Goal: Information Seeking & Learning: Learn about a topic

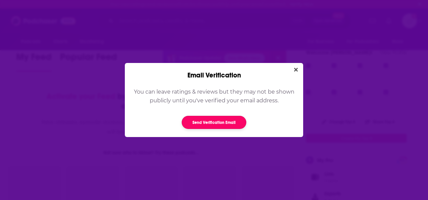
click at [224, 125] on button "Send Verification Email" at bounding box center [214, 122] width 65 height 13
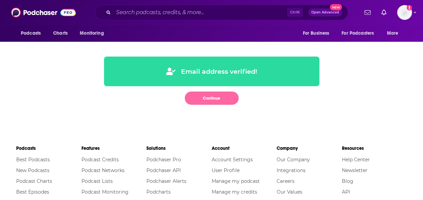
click at [223, 96] on button "Continue" at bounding box center [212, 98] width 54 height 13
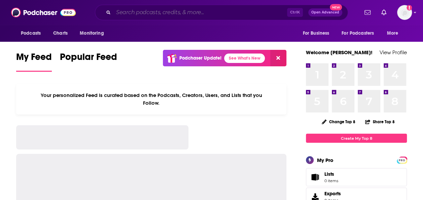
click at [164, 15] on input "Search podcasts, credits, & more..." at bounding box center [201, 12] width 174 height 11
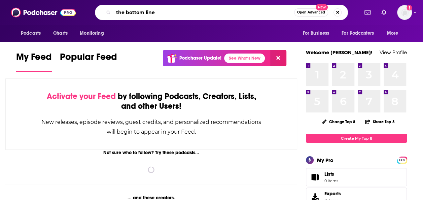
type input "the bottom line"
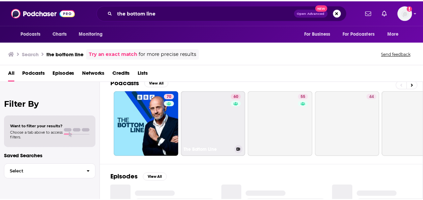
scroll to position [12, 0]
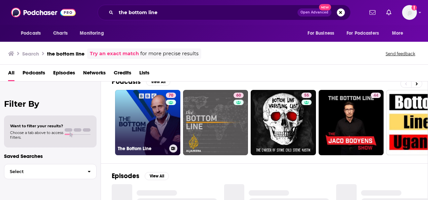
click at [161, 132] on link "70 The Bottom Line" at bounding box center [147, 122] width 65 height 65
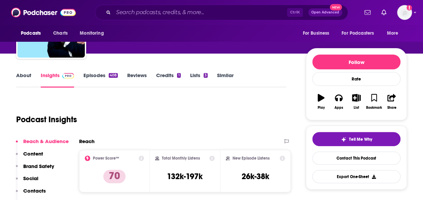
scroll to position [56, 0]
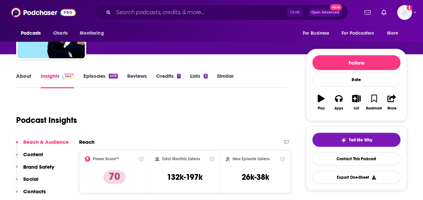
click at [38, 149] on button "Reach & Audience" at bounding box center [42, 145] width 53 height 12
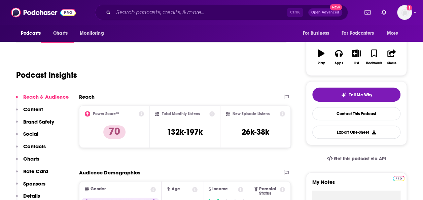
click at [34, 108] on p "Content" at bounding box center [33, 109] width 20 height 6
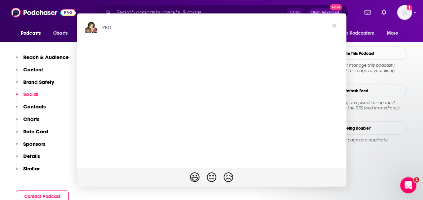
scroll to position [585, 0]
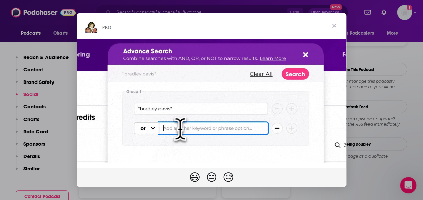
click at [333, 24] on span "Close" at bounding box center [334, 25] width 24 height 24
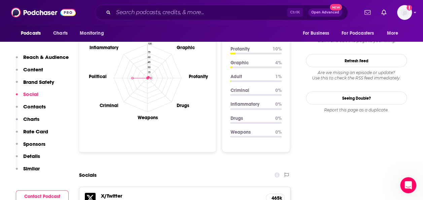
scroll to position [632, 0]
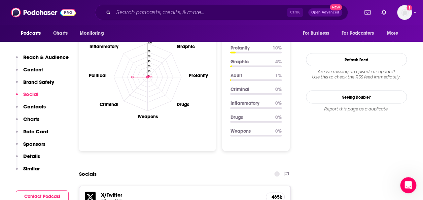
click at [33, 123] on button "Charts" at bounding box center [28, 122] width 24 height 12
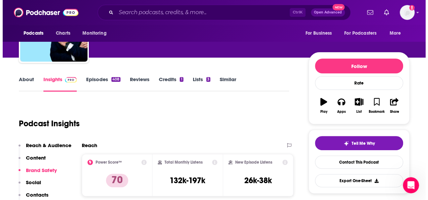
scroll to position [0, 0]
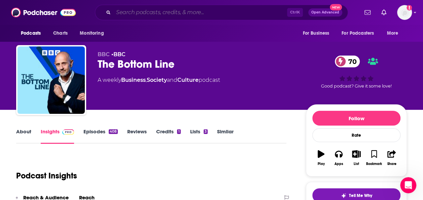
click at [140, 18] on input "Search podcasts, credits, & more..." at bounding box center [201, 12] width 174 height 11
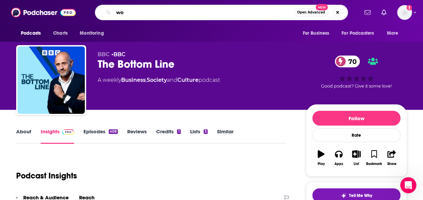
type input "w"
type input "financial times"
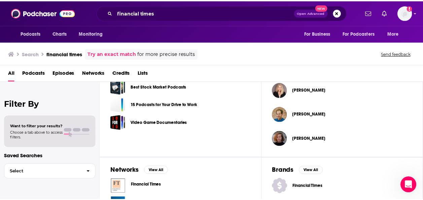
scroll to position [258, 0]
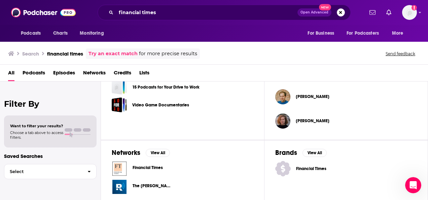
click at [148, 167] on span "Financial Times" at bounding box center [148, 167] width 30 height 5
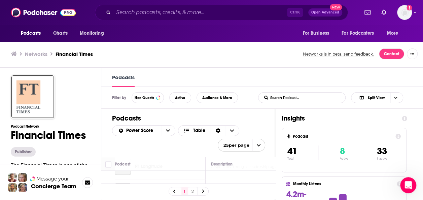
scroll to position [612, 0]
